Goal: Information Seeking & Learning: Learn about a topic

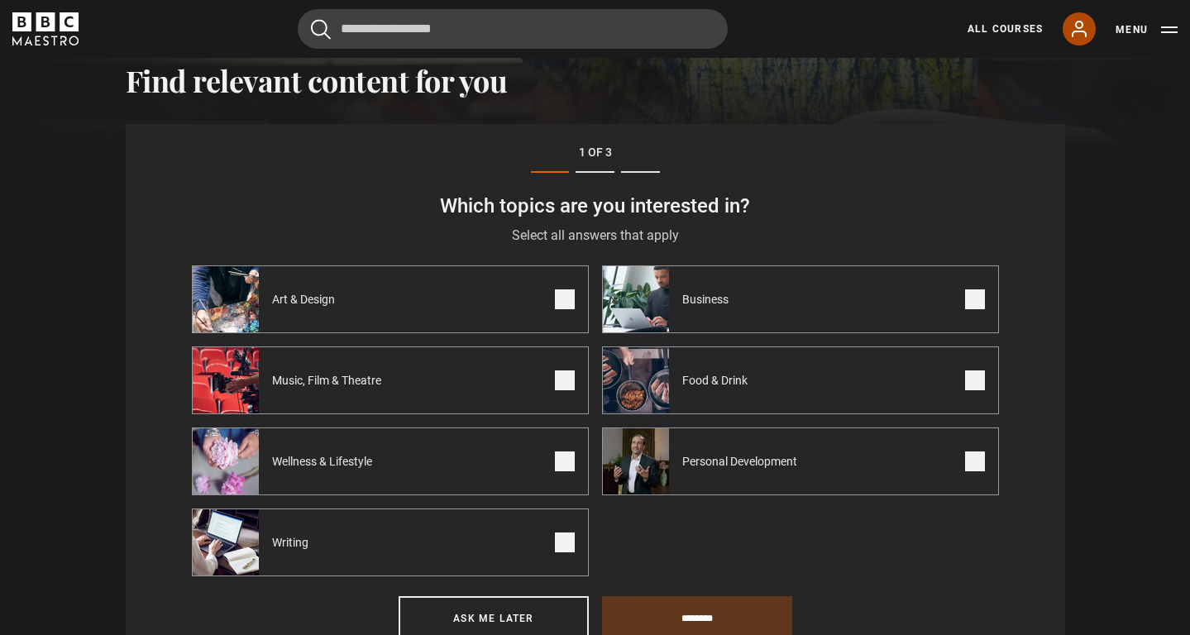
drag, startPoint x: 0, startPoint y: 0, endPoint x: 1079, endPoint y: 30, distance: 1078.9
click at [1079, 30] on icon at bounding box center [1079, 29] width 20 height 20
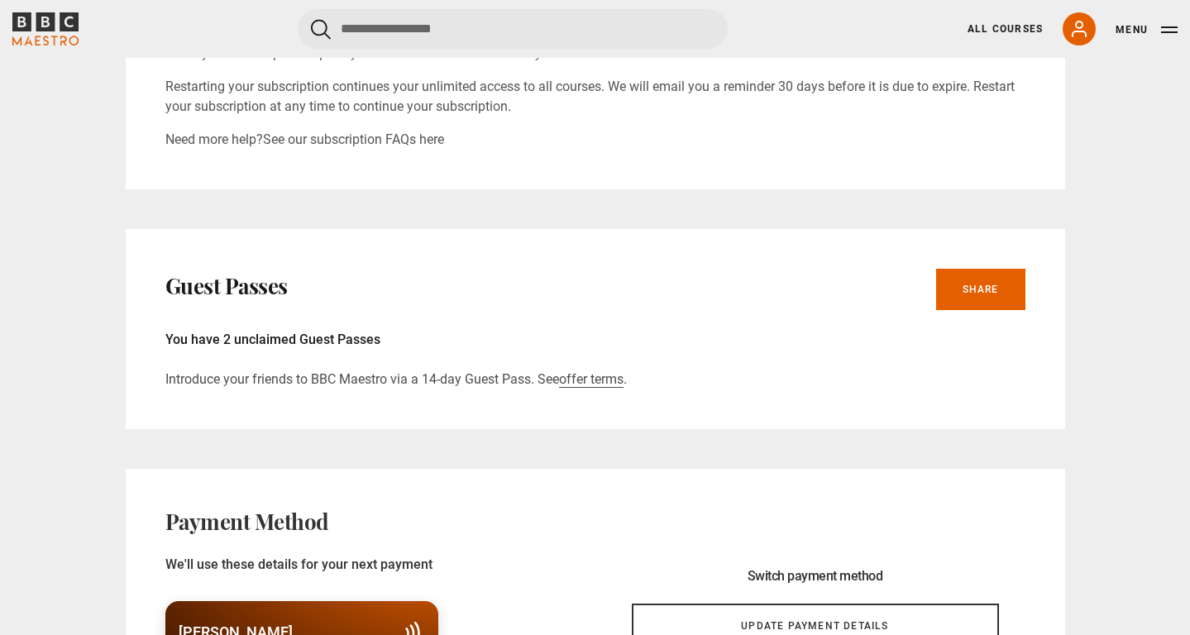
scroll to position [753, 0]
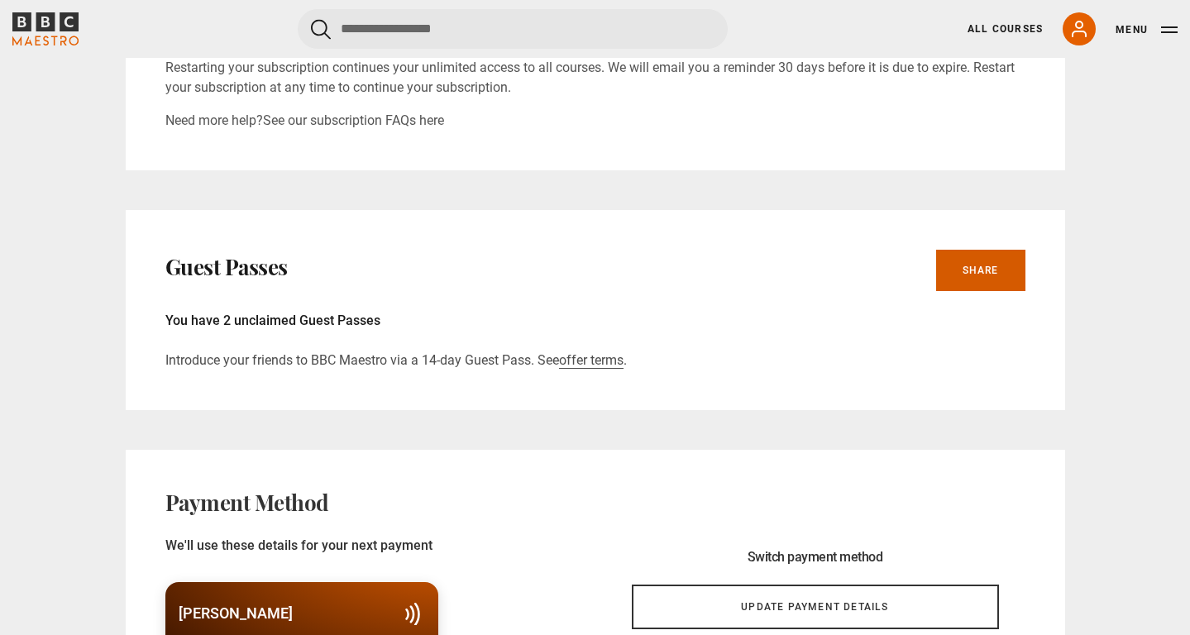
click at [960, 281] on link "Share" at bounding box center [980, 270] width 89 height 41
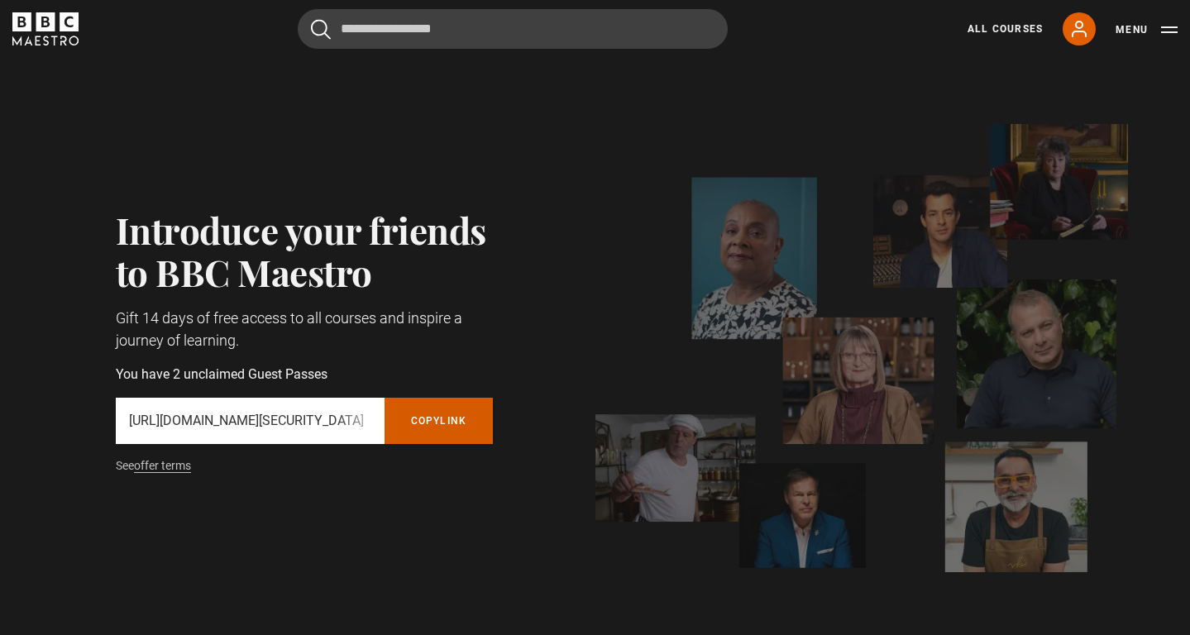
click at [446, 419] on button "Copy referral link" at bounding box center [439, 421] width 109 height 46
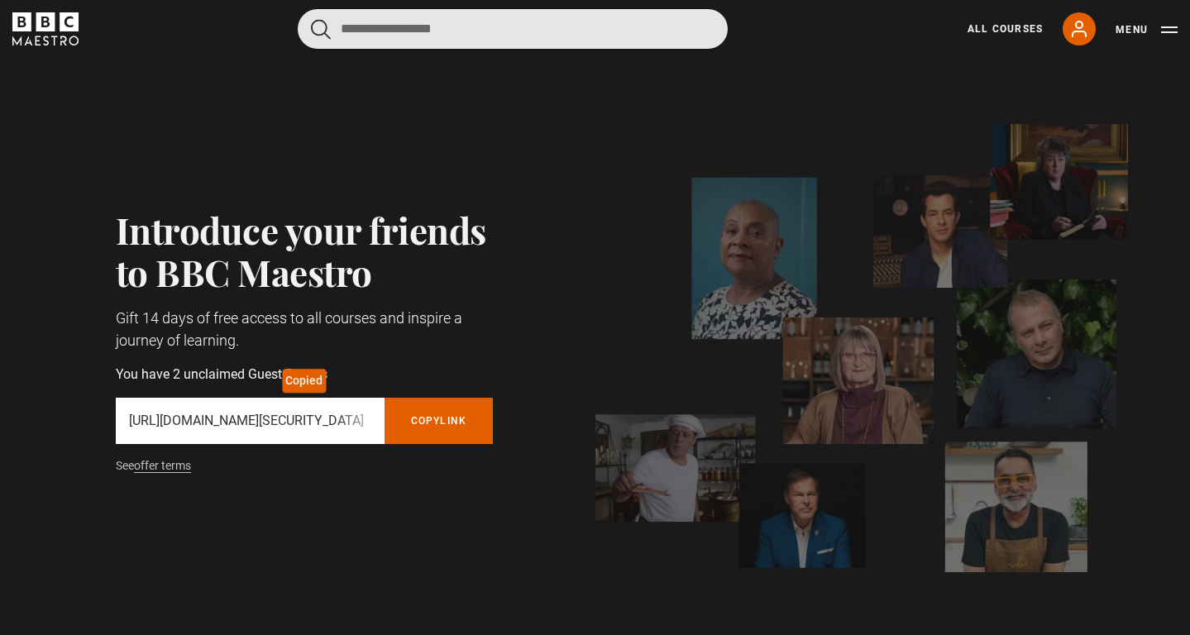
click at [538, 26] on input "Search" at bounding box center [513, 29] width 430 height 40
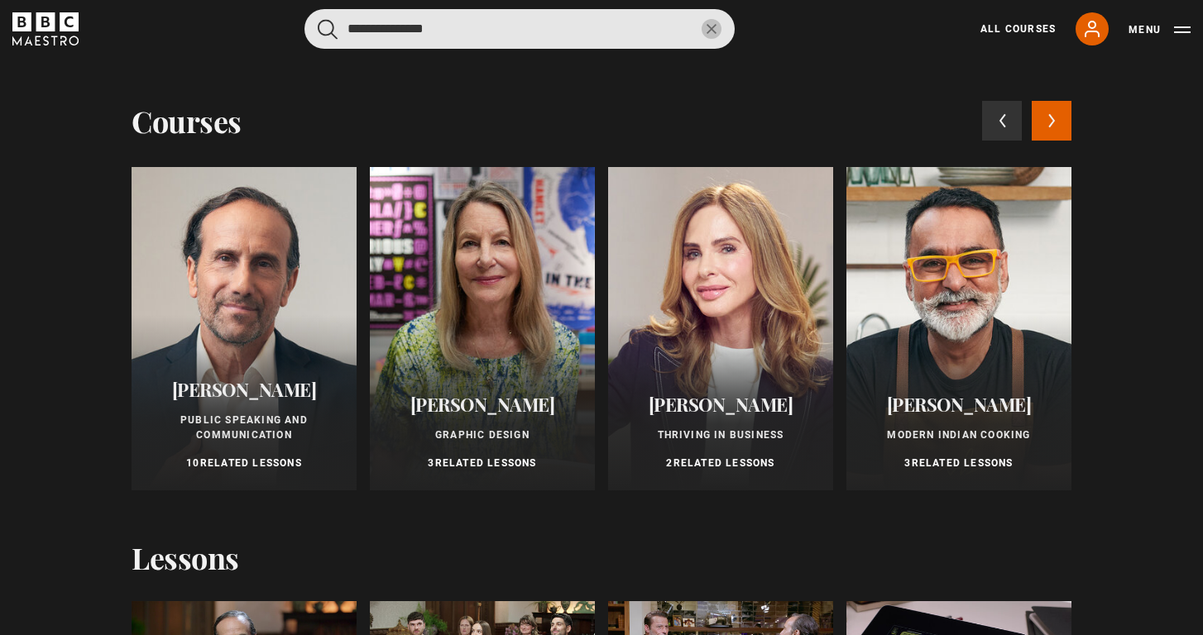
type input "**********"
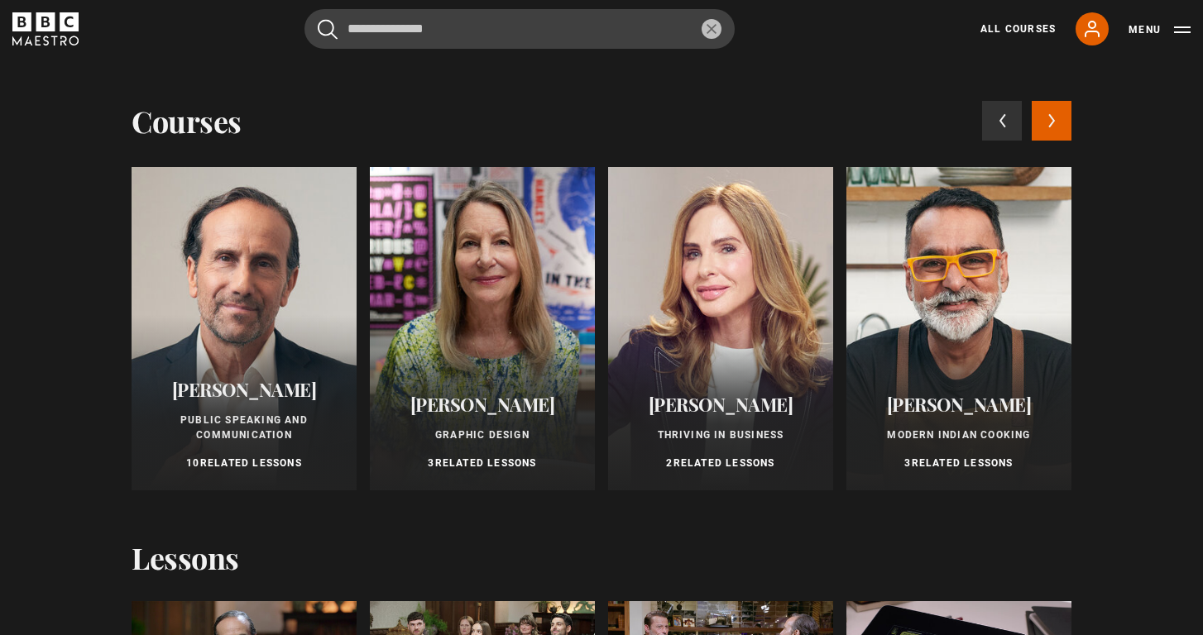
click at [304, 314] on div at bounding box center [244, 328] width 225 height 323
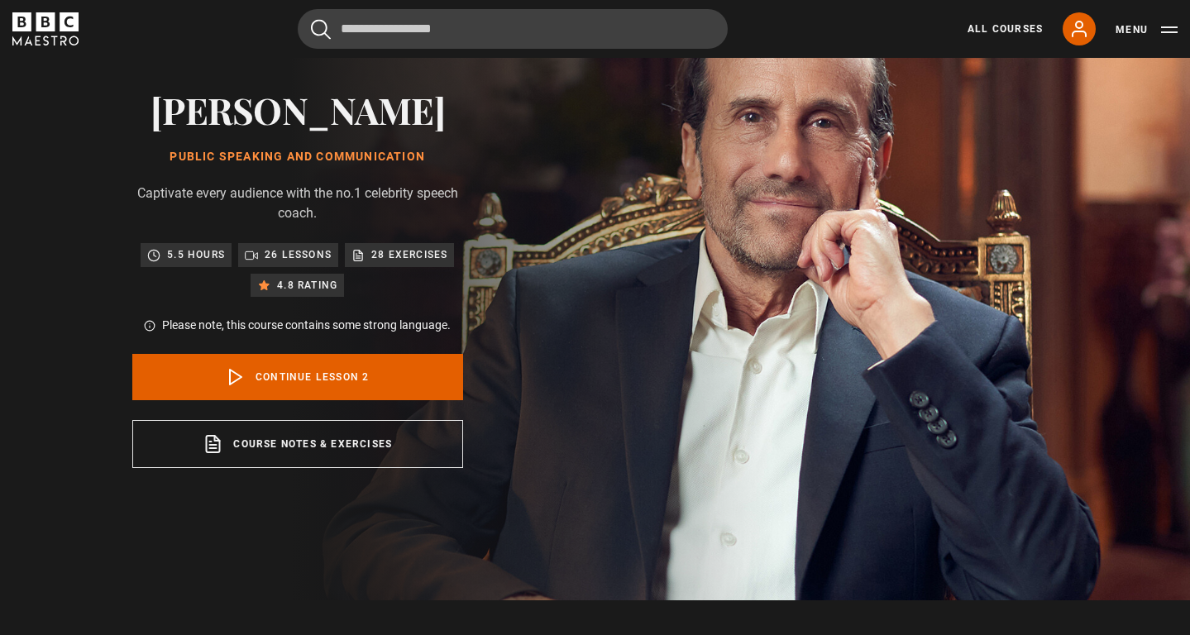
scroll to position [55, 0]
